Goal: Communication & Community: Answer question/provide support

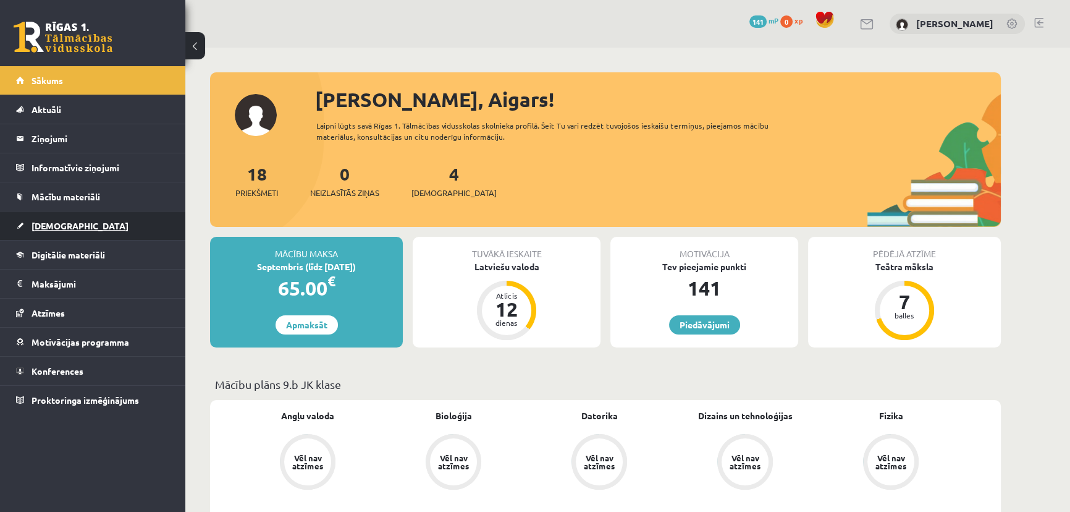
click at [67, 223] on span "[DEMOGRAPHIC_DATA]" at bounding box center [80, 225] width 97 height 11
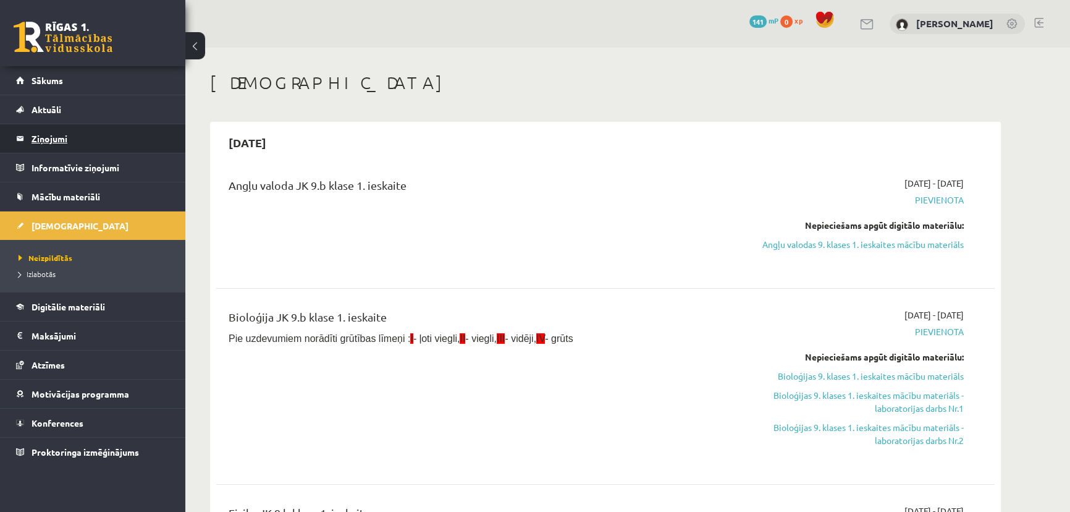
click at [57, 130] on legend "Ziņojumi 0" at bounding box center [101, 138] width 138 height 28
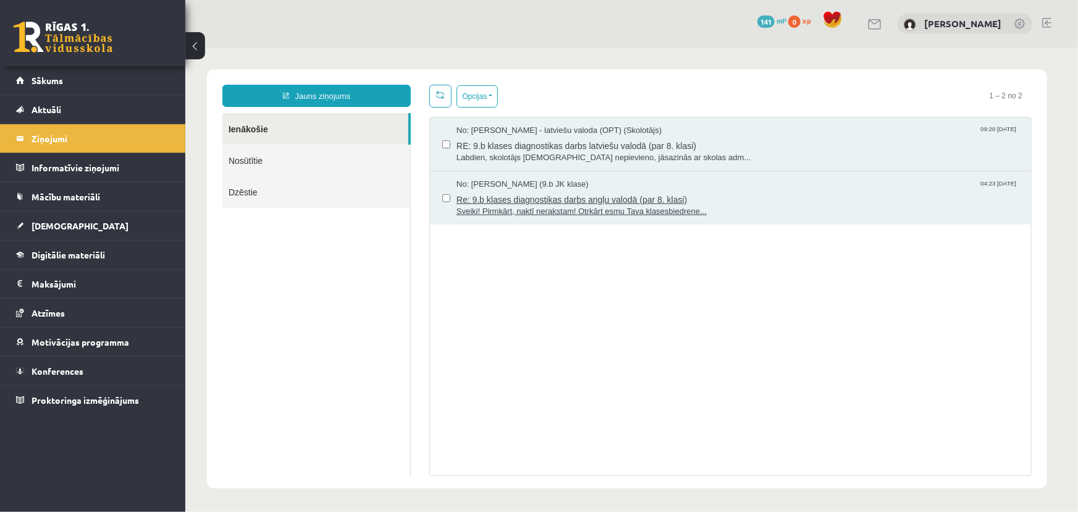
click at [528, 197] on span "Re: 9.b klases diagnostikas darbs angļu valodā (par 8. klasi)" at bounding box center [737, 197] width 562 height 15
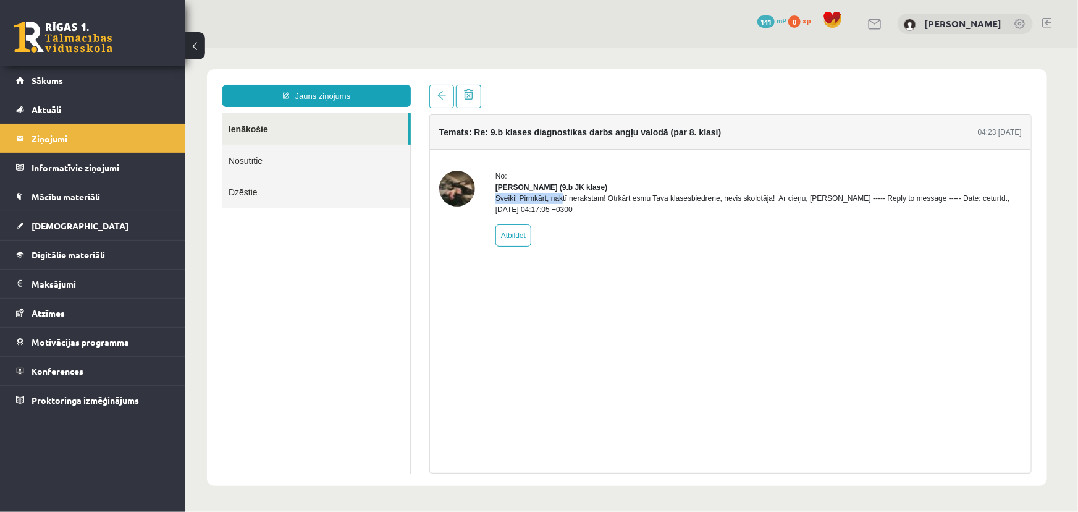
drag, startPoint x: 573, startPoint y: 197, endPoint x: 630, endPoint y: 197, distance: 56.9
click at [608, 193] on div "Sveiki! Pirmkārt, naktī nerakstam! Otrkārt esmu Tava klasesbiedrene, nevis skol…" at bounding box center [758, 203] width 527 height 22
click at [587, 210] on div "Sveiki! Pirmkārt, naktī nerakstam! Otrkārt esmu Tava klasesbiedrene, nevis skol…" at bounding box center [758, 203] width 527 height 22
drag, startPoint x: 690, startPoint y: 197, endPoint x: 718, endPoint y: 198, distance: 28.5
click at [695, 197] on div "Sveiki! Pirmkārt, naktī nerakstam! Otrkārt esmu Tava klasesbiedrene, nevis skol…" at bounding box center [758, 203] width 527 height 22
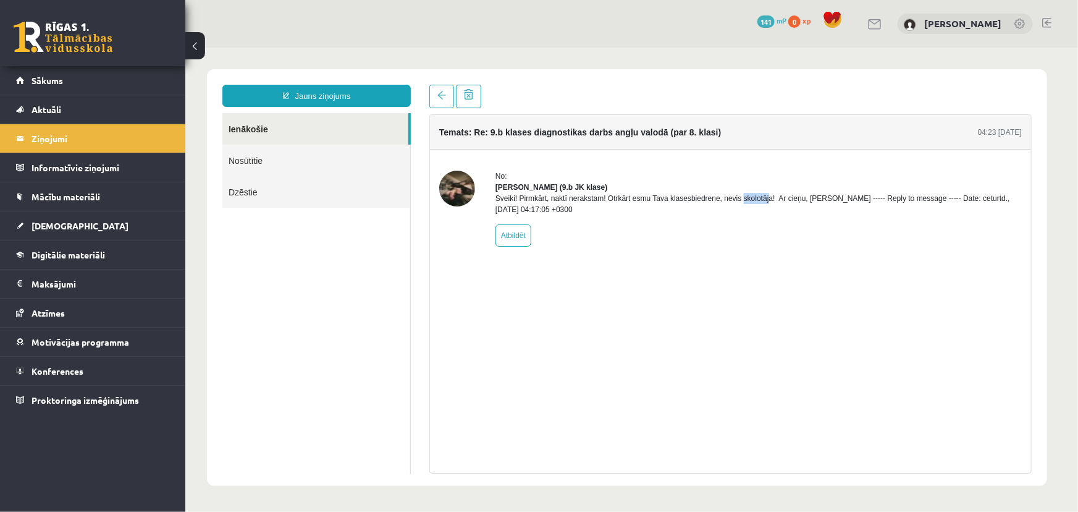
click at [729, 209] on div "Sveiki! Pirmkārt, naktī nerakstam! Otrkārt esmu Tava klasesbiedrene, nevis skol…" at bounding box center [758, 203] width 527 height 22
click at [884, 193] on div "Sveiki! Pirmkārt, naktī nerakstam! Otrkārt esmu Tava klasesbiedrene, nevis skol…" at bounding box center [758, 203] width 527 height 22
click at [803, 154] on div "No: [PERSON_NAME] (9.b JK klase) Sveiki! Pirmkārt, naktī nerakstam! Otrkārt esm…" at bounding box center [730, 208] width 601 height 118
click at [448, 182] on img at bounding box center [457, 188] width 36 height 36
click at [816, 210] on div "Sveiki! Pirmkārt, naktī nerakstam! Otrkārt esmu Tava klasesbiedrene, nevis skol…" at bounding box center [758, 203] width 527 height 22
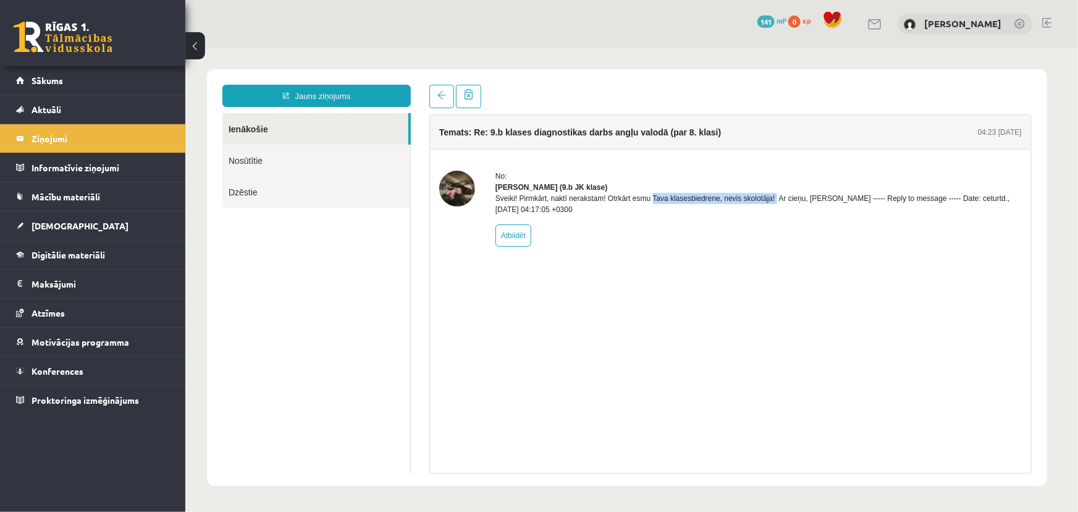
drag, startPoint x: 607, startPoint y: 210, endPoint x: 730, endPoint y: 212, distance: 123.0
click at [730, 212] on div "Sveiki! Pirmkārt, naktī nerakstam! Otrkārt esmu Tava klasesbiedrene, nevis skol…" at bounding box center [758, 203] width 527 height 22
click at [527, 159] on div "No: [PERSON_NAME] (9.b JK klase) Sveiki! Pirmkārt, naktī nerakstam! Otrkārt esm…" at bounding box center [730, 208] width 601 height 118
drag, startPoint x: 514, startPoint y: 137, endPoint x: 780, endPoint y: 135, distance: 265.7
click at [645, 142] on div "Temats: Re: 9.b klases diagnostikas darbs angļu valodā (par 8. klasi) 04:23 [DA…" at bounding box center [730, 131] width 601 height 35
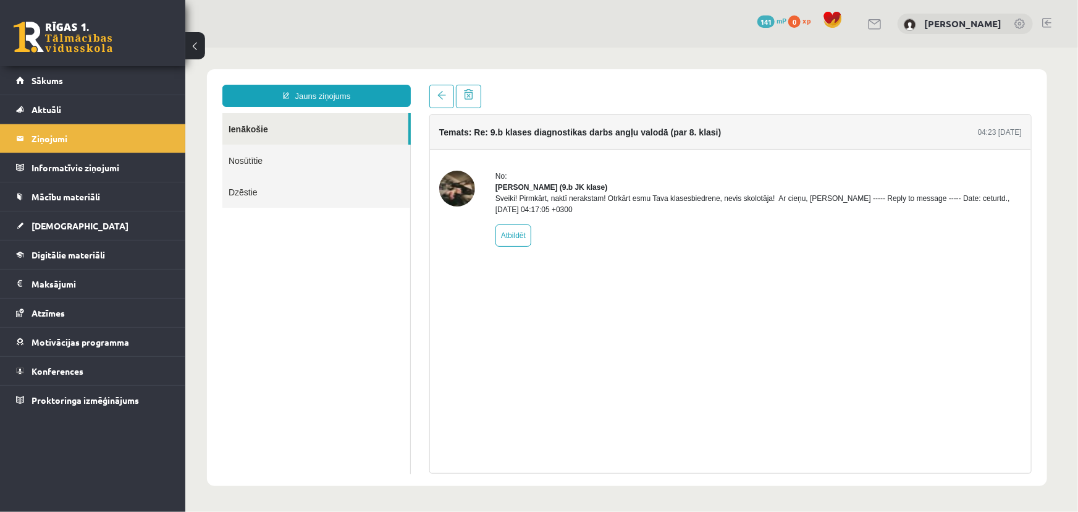
click at [800, 135] on div "Temats: Re: 9.b klases diagnostikas darbs angļu valodā (par 8. klasi) 04:23 [DA…" at bounding box center [730, 131] width 601 height 35
drag, startPoint x: 648, startPoint y: 133, endPoint x: 723, endPoint y: 140, distance: 75.0
click at [723, 140] on div "Temats: Re: 9.b klases diagnostikas darbs angļu valodā (par 8. klasi) 04:23 [DA…" at bounding box center [730, 131] width 601 height 35
click at [774, 137] on div "Temats: Re: 9.b klases diagnostikas darbs angļu valodā (par 8. klasi) 04:23 [DA…" at bounding box center [730, 131] width 601 height 35
drag, startPoint x: 570, startPoint y: 139, endPoint x: 696, endPoint y: 127, distance: 127.2
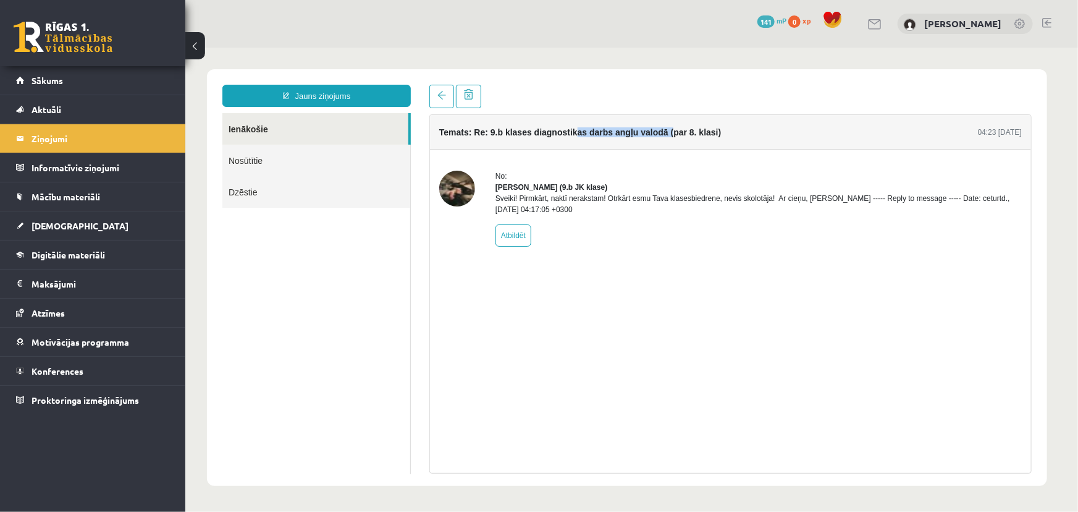
click at [676, 127] on div "Temats: Re: 9.b klases diagnostikas darbs angļu valodā (par 8. klasi)" at bounding box center [580, 131] width 282 height 17
click at [747, 127] on div "Temats: Re: 9.b klases diagnostikas darbs angļu valodā (par 8. klasi) 04:23 [DA…" at bounding box center [730, 131] width 601 height 35
drag, startPoint x: 627, startPoint y: 138, endPoint x: 812, endPoint y: 129, distance: 185.0
click at [787, 130] on div "Temats: Re: 9.b klases diagnostikas darbs angļu valodā (par 8. klasi) 04:23 [DA…" at bounding box center [730, 131] width 601 height 35
click at [812, 137] on div "Temats: Re: 9.b klases diagnostikas darbs angļu valodā (par 8. klasi) 04:23 [DA…" at bounding box center [730, 131] width 601 height 35
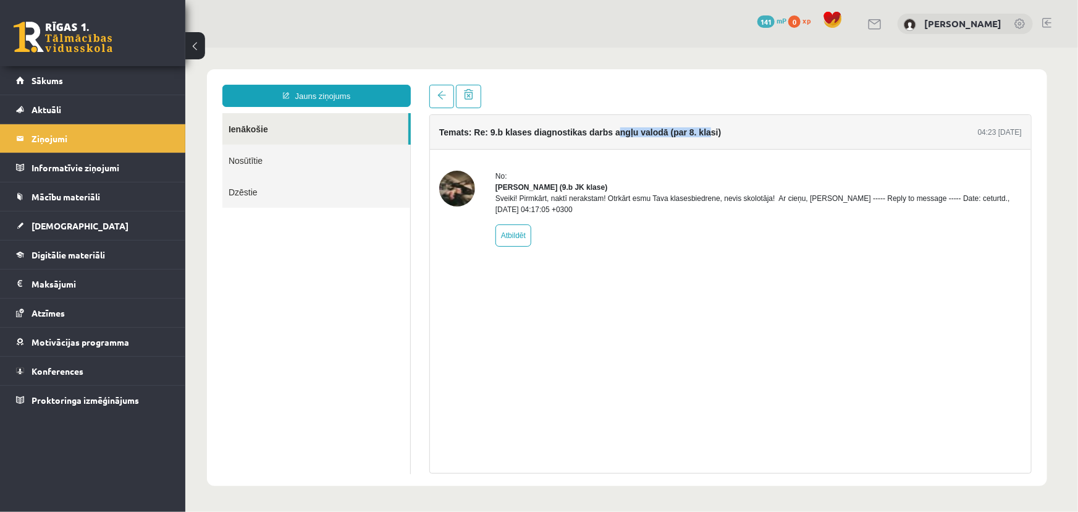
drag, startPoint x: 617, startPoint y: 136, endPoint x: 823, endPoint y: 127, distance: 205.4
click at [713, 129] on div "Temats: Re: 9.b klases diagnostikas darbs angļu valodā (par 8. klasi) 04:23 [DA…" at bounding box center [730, 131] width 601 height 35
click at [823, 128] on div "Temats: Re: 9.b klases diagnostikas darbs angļu valodā (par 8. klasi) 04:23 [DA…" at bounding box center [730, 131] width 601 height 35
drag, startPoint x: 614, startPoint y: 125, endPoint x: 727, endPoint y: 117, distance: 114.0
click at [687, 120] on div "Temats: Re: 9.b klases diagnostikas darbs angļu valodā (par 8. klasi) 04:23 [DA…" at bounding box center [730, 131] width 601 height 35
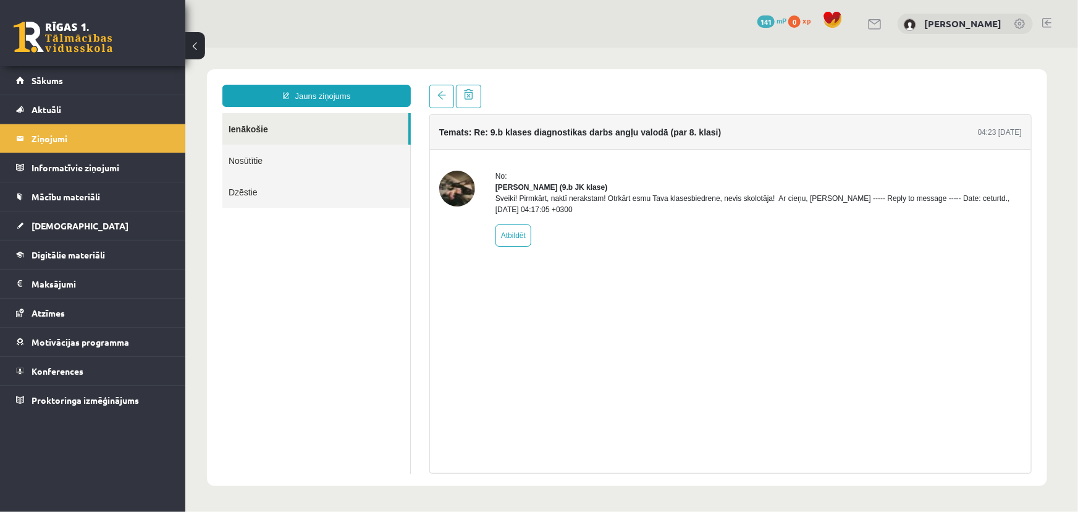
click at [780, 121] on div "Temats: Re: 9.b klases diagnostikas darbs angļu valodā (par 8. klasi) 04:23 [DA…" at bounding box center [730, 131] width 601 height 35
drag, startPoint x: 546, startPoint y: 127, endPoint x: 796, endPoint y: 126, distance: 249.7
click at [642, 127] on h4 "Temats: Re: 9.b klases diagnostikas darbs angļu valodā (par 8. klasi)" at bounding box center [580, 132] width 282 height 10
click at [796, 126] on div "Temats: Re: 9.b klases diagnostikas darbs angļu valodā (par 8. klasi) 04:23 [DA…" at bounding box center [730, 131] width 601 height 35
drag, startPoint x: 533, startPoint y: 135, endPoint x: 816, endPoint y: 120, distance: 282.8
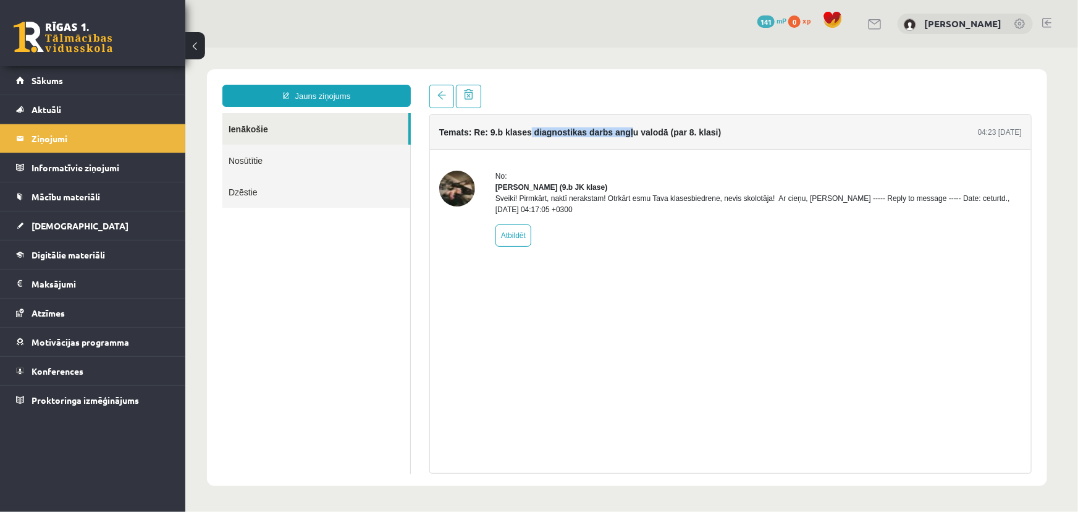
click at [642, 129] on h4 "Temats: Re: 9.b klases diagnostikas darbs angļu valodā (par 8. klasi)" at bounding box center [580, 132] width 282 height 10
click at [818, 120] on div "Temats: Re: 9.b klases diagnostikas darbs angļu valodā (par 8. klasi) 04:23 [DA…" at bounding box center [730, 131] width 601 height 35
drag, startPoint x: 502, startPoint y: 182, endPoint x: 487, endPoint y: 190, distance: 16.6
click at [500, 182] on strong "[PERSON_NAME] (9.b JK klase)" at bounding box center [551, 186] width 112 height 9
drag, startPoint x: 487, startPoint y: 189, endPoint x: 546, endPoint y: 188, distance: 58.7
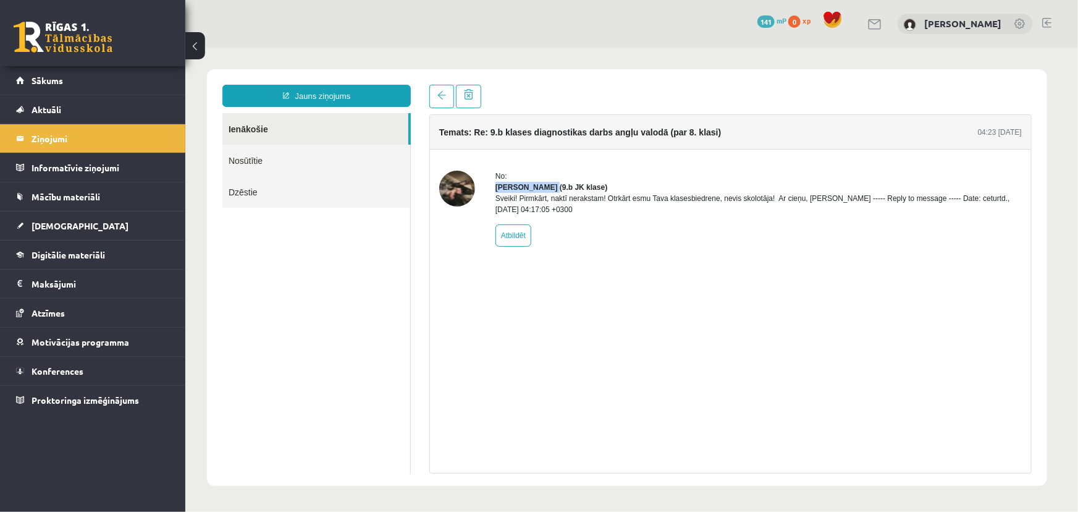
click at [546, 188] on div "No: [PERSON_NAME] (9.b JK klase) Sveiki! Pirmkārt, naktī nerakstam! Otrkārt esm…" at bounding box center [730, 208] width 583 height 76
copy strong "[PERSON_NAME]"
click at [53, 83] on span "Sākums" at bounding box center [48, 80] width 32 height 11
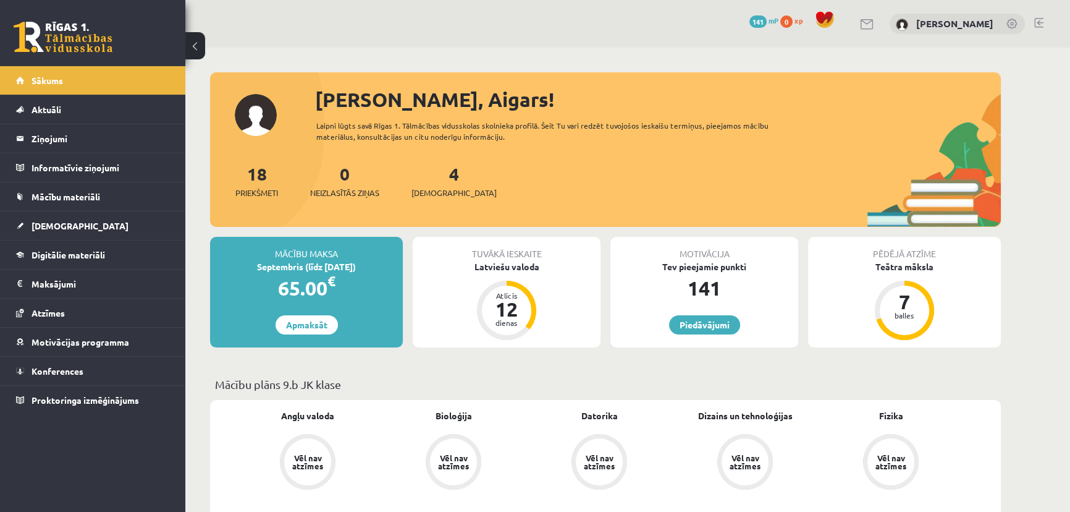
drag, startPoint x: 433, startPoint y: 154, endPoint x: 442, endPoint y: 171, distance: 19.6
click at [435, 159] on div "Sveiks, Aigars! Laipni lūgts savā Rīgas 1. Tālmācības vidusskolas skolnieka pro…" at bounding box center [605, 156] width 791 height 142
click at [442, 171] on div "4 Ieskaites" at bounding box center [454, 180] width 85 height 38
click at [439, 199] on div "18 Priekšmeti 0 Neizlasītās ziņas 4 Ieskaites" at bounding box center [605, 194] width 791 height 66
click at [441, 193] on span "[DEMOGRAPHIC_DATA]" at bounding box center [454, 193] width 85 height 12
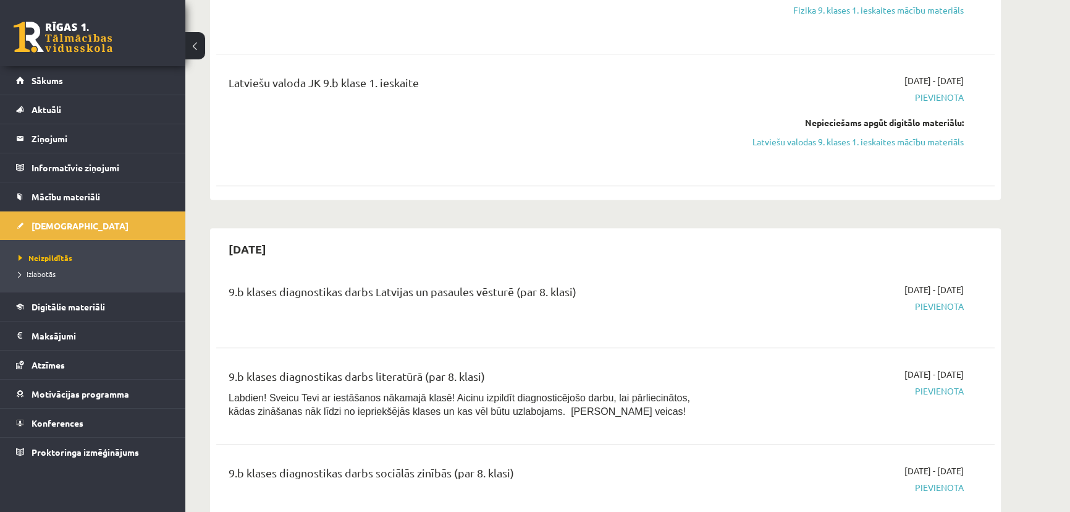
scroll to position [955, 0]
